Goal: Find specific page/section: Find specific page/section

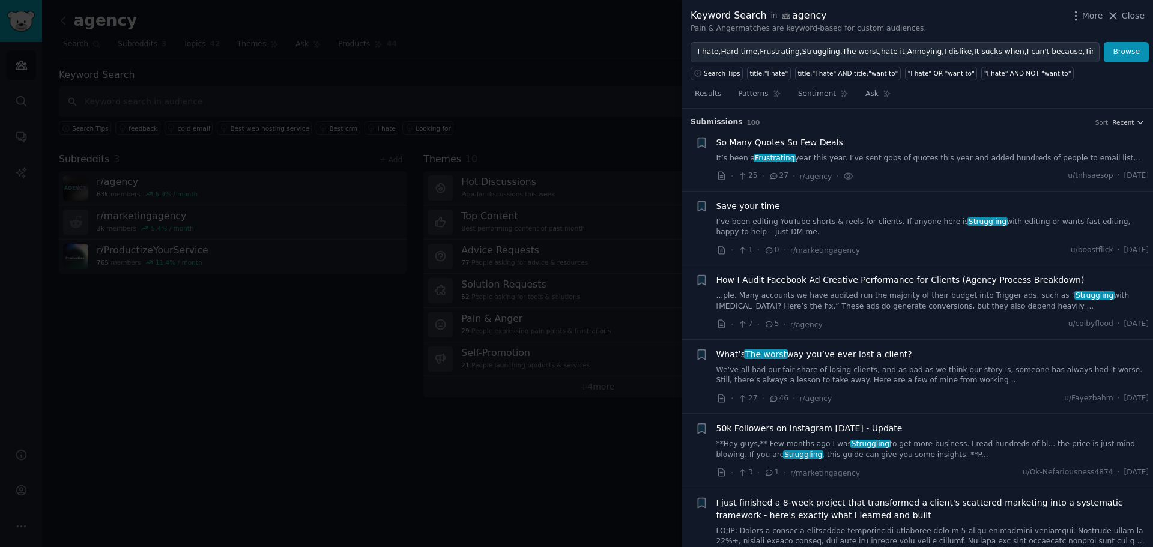
scroll to position [4399, 0]
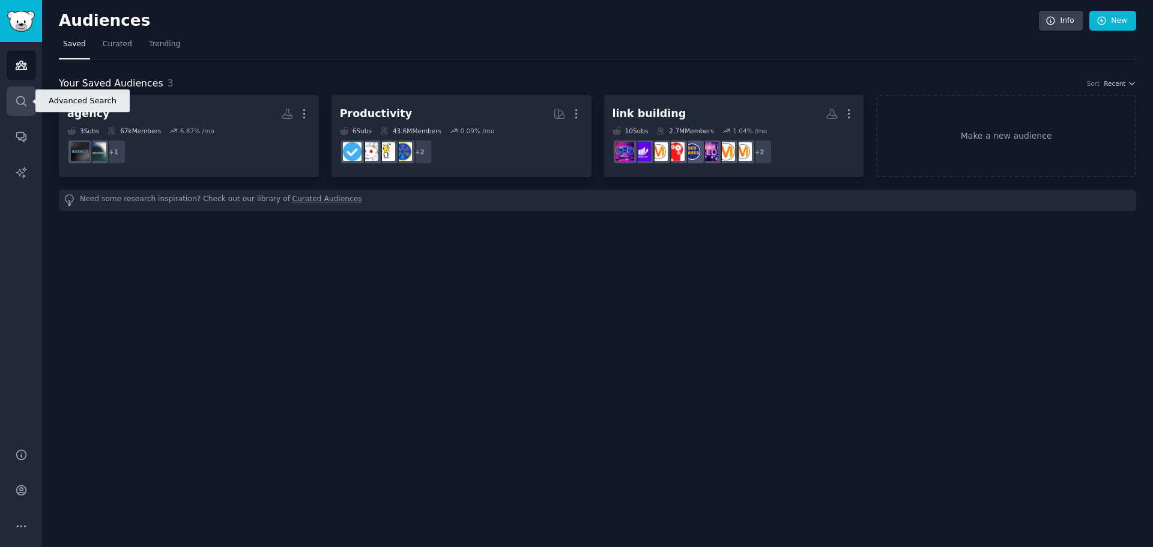
click at [17, 101] on icon "Sidebar" at bounding box center [21, 101] width 13 height 13
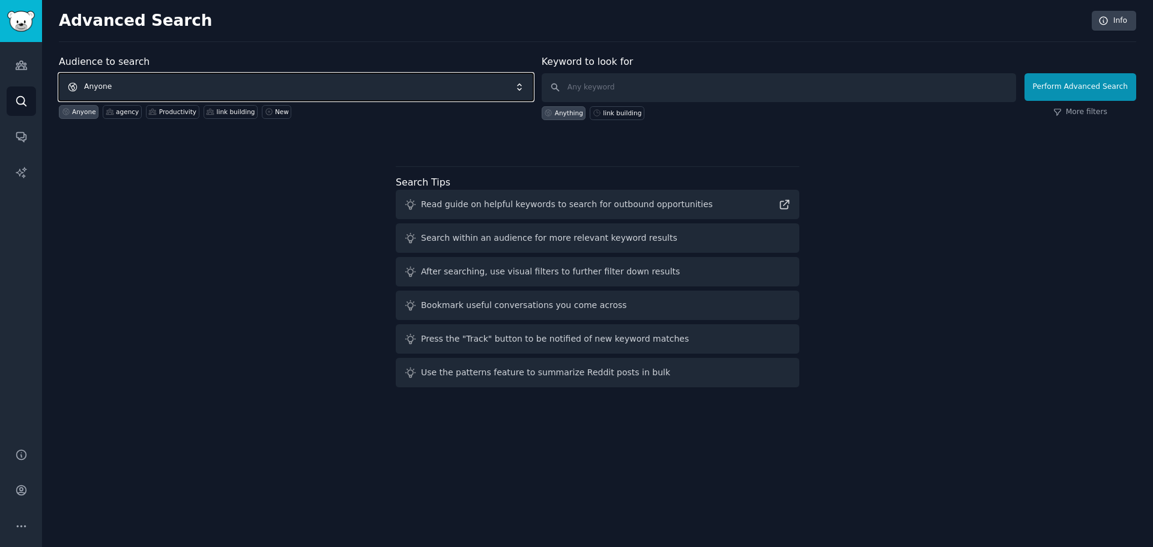
click at [363, 88] on span "Anyone" at bounding box center [296, 87] width 474 height 28
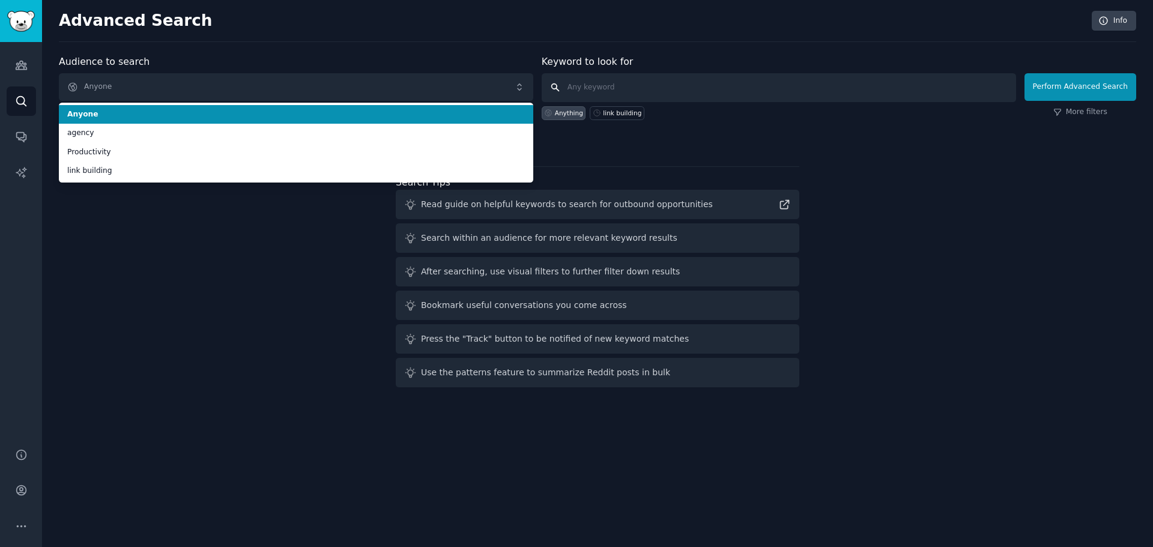
click at [635, 89] on input "text" at bounding box center [779, 87] width 474 height 29
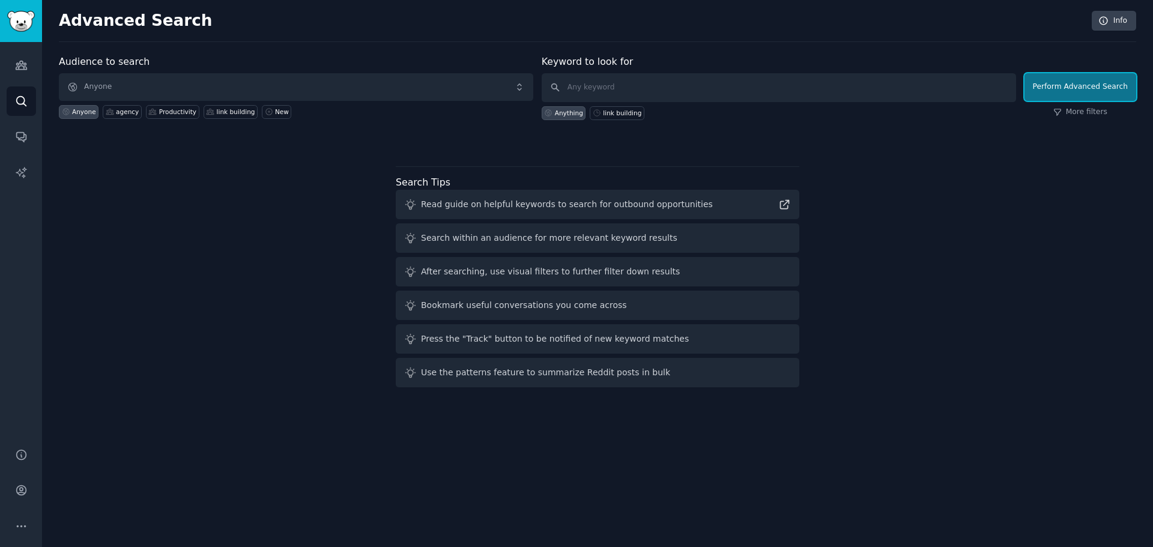
click at [1097, 95] on button "Perform Advanced Search" at bounding box center [1081, 87] width 112 height 28
click at [625, 77] on input "text" at bounding box center [779, 87] width 474 height 29
paste input "https://www.reddit.com/user/erik-j-olson/"
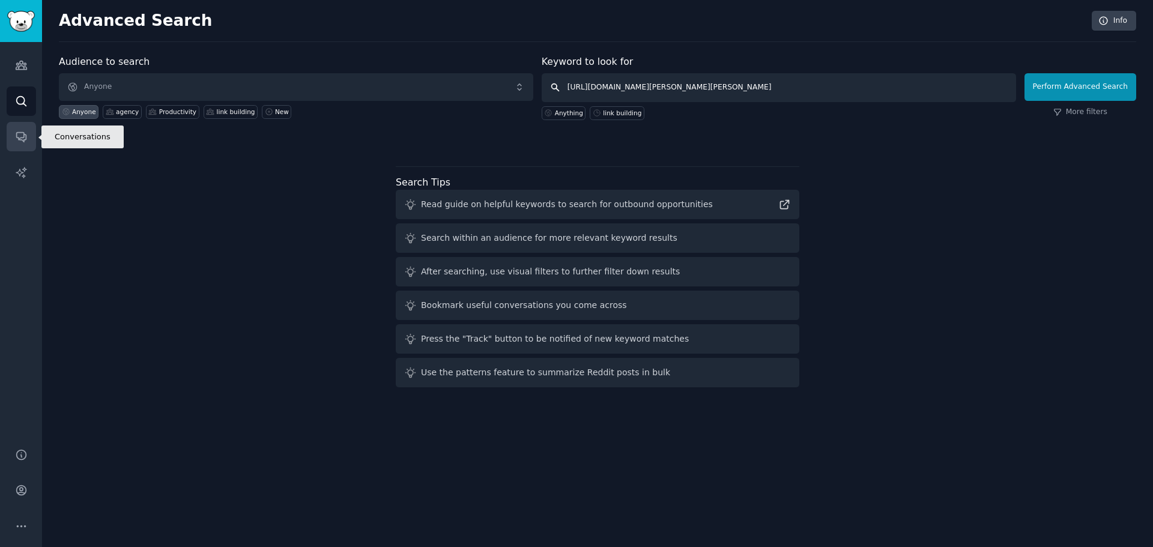
type input "https://www.reddit.com/user/erik-j-olson/"
click at [22, 130] on icon "Sidebar" at bounding box center [21, 136] width 13 height 13
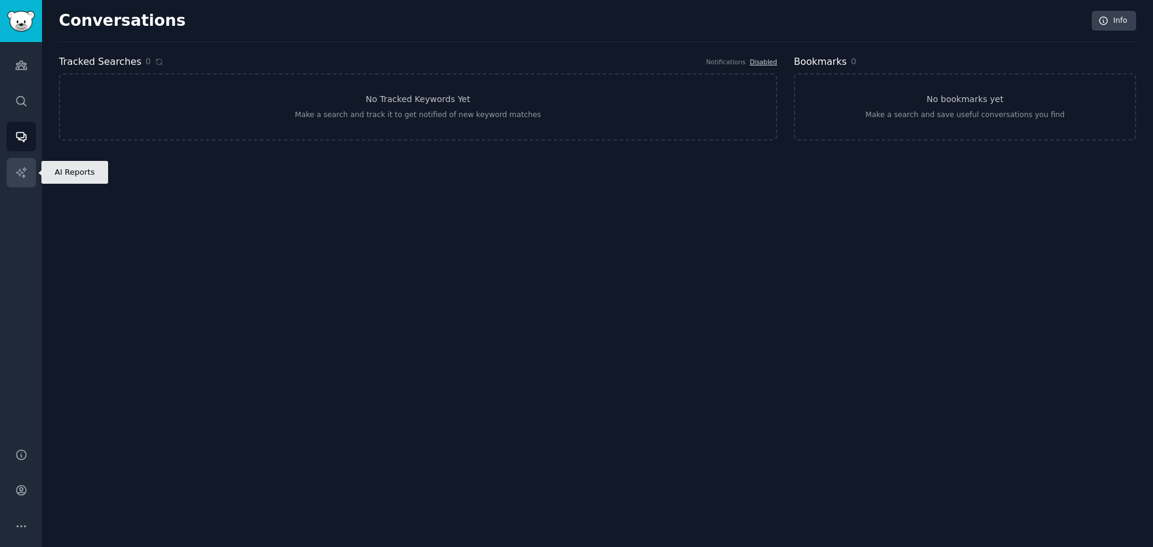
click at [27, 165] on link "AI Reports" at bounding box center [21, 172] width 29 height 29
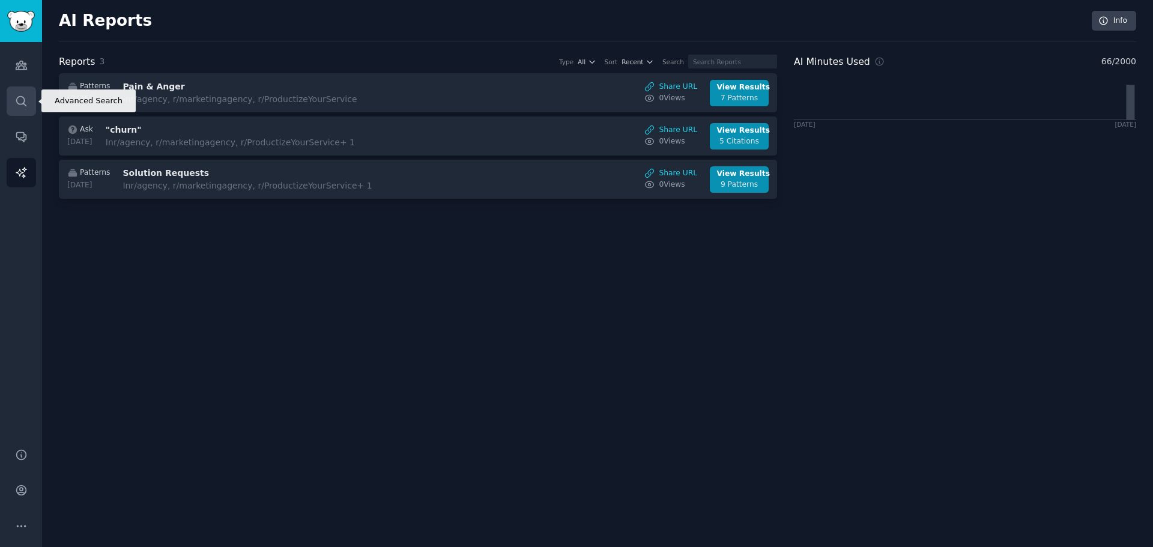
click at [13, 89] on link "Search" at bounding box center [21, 100] width 29 height 29
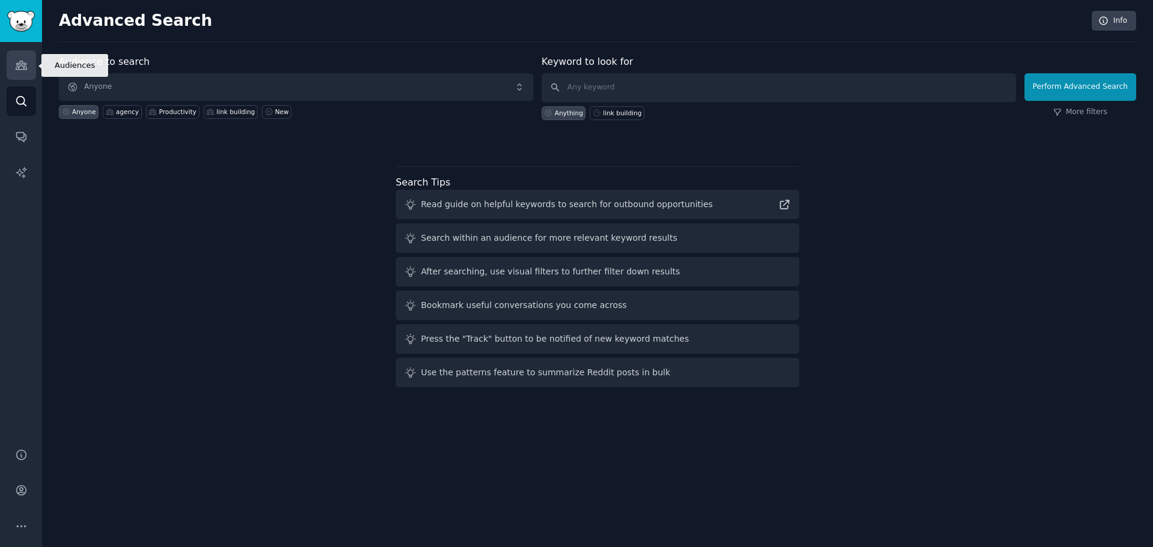
click at [18, 58] on link "Audiences" at bounding box center [21, 64] width 29 height 29
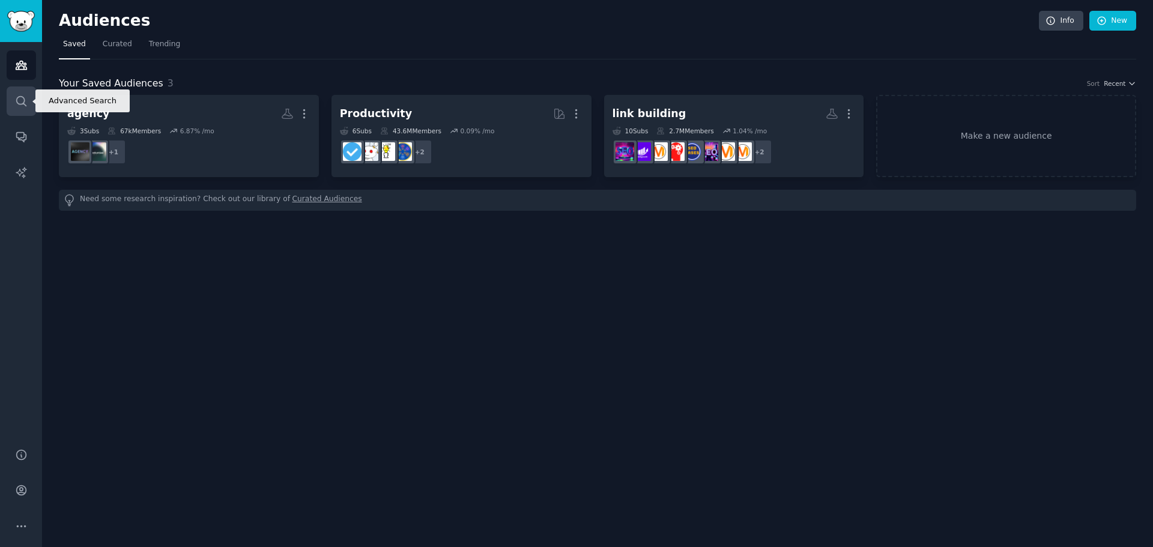
click at [13, 112] on link "Search" at bounding box center [21, 100] width 29 height 29
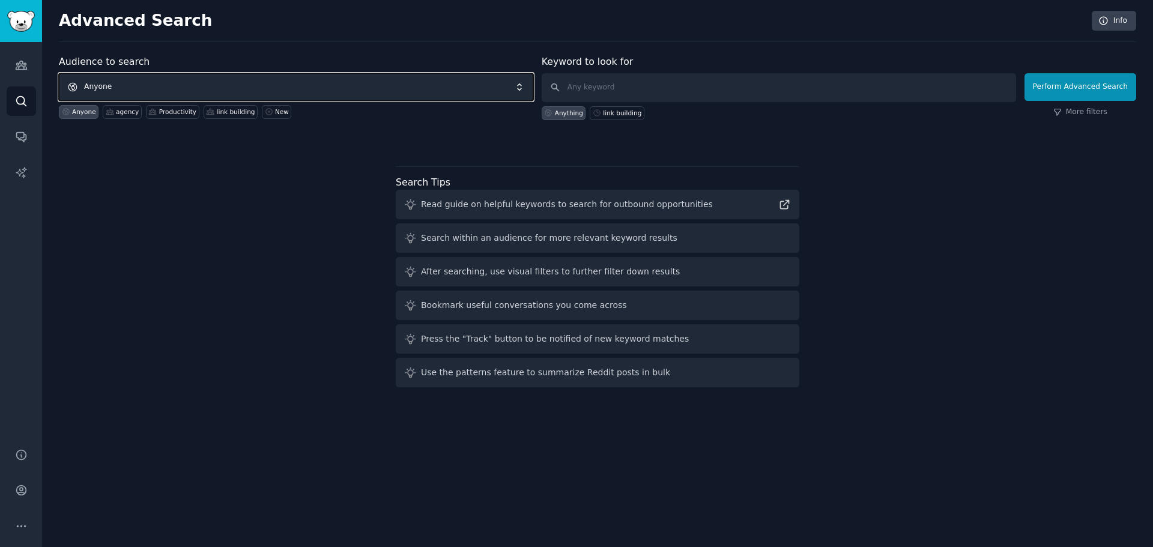
click at [201, 82] on span "Anyone" at bounding box center [296, 87] width 474 height 28
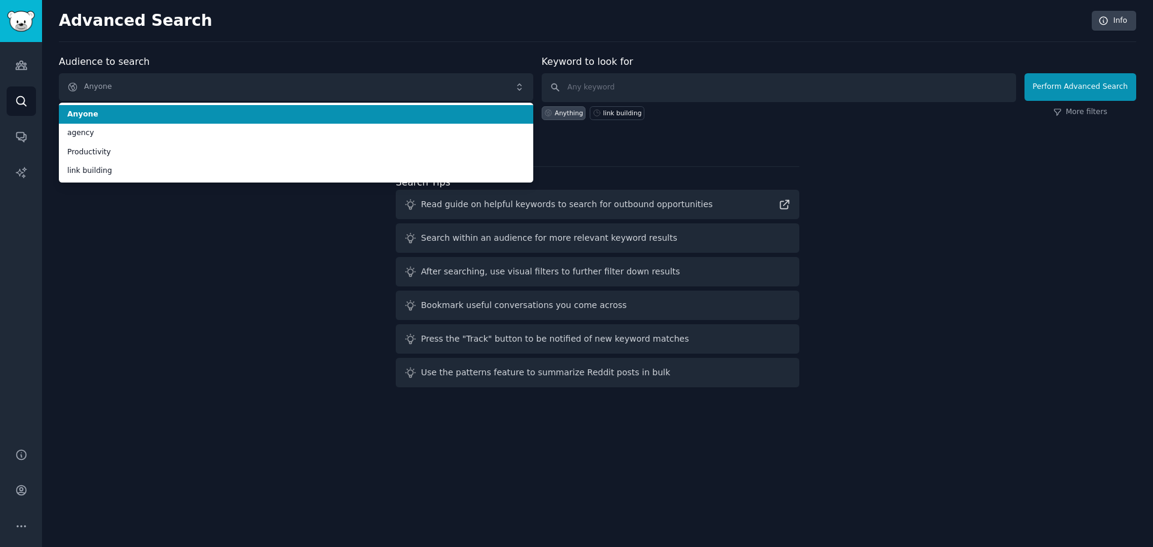
click at [178, 249] on div "Audience to search Anyone Anyone agency Productivity link building Anyone agenc…" at bounding box center [597, 224] width 1077 height 338
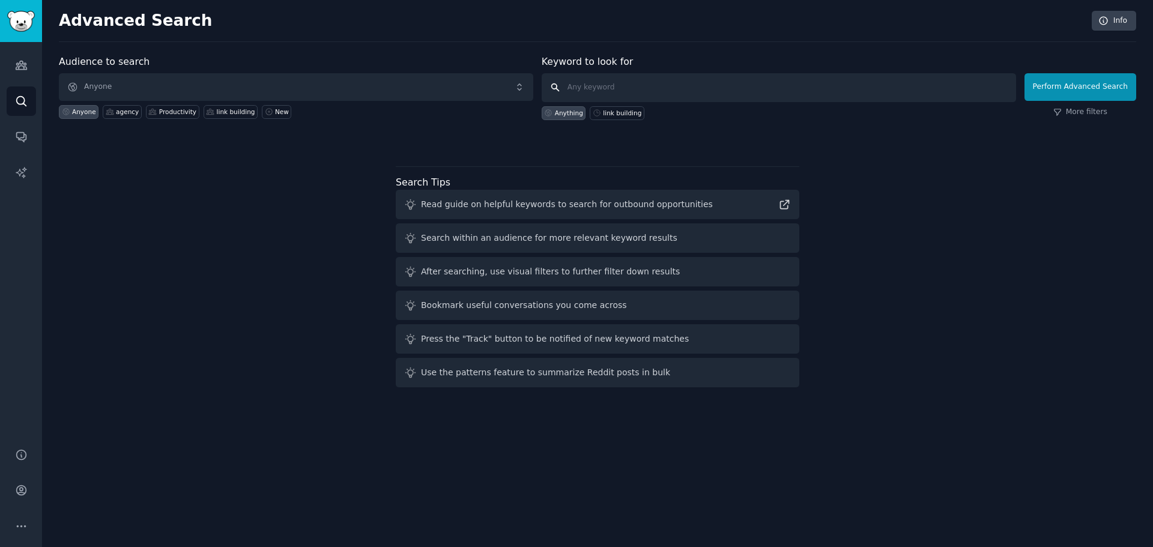
click at [647, 94] on input "text" at bounding box center [779, 87] width 474 height 29
click at [25, 77] on link "Audiences" at bounding box center [21, 64] width 29 height 29
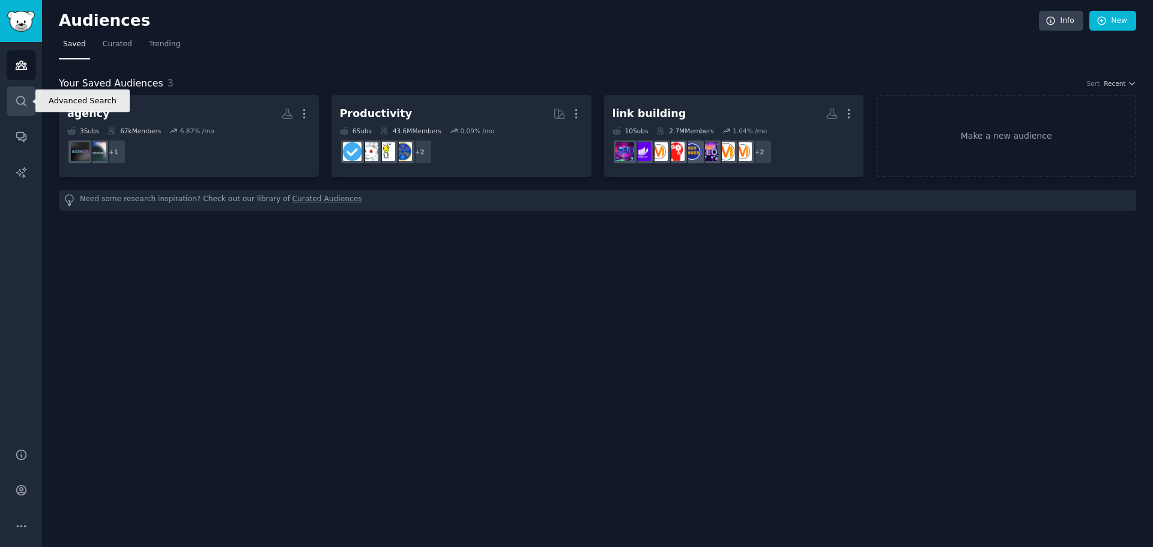
click at [28, 94] on link "Search" at bounding box center [21, 100] width 29 height 29
